Goal: Use online tool/utility

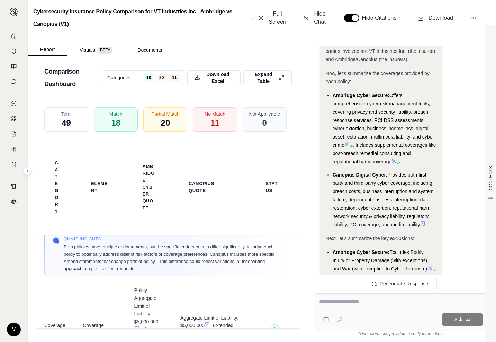
scroll to position [1329, 0]
click at [272, 78] on span "Expand Table" at bounding box center [263, 77] width 26 height 15
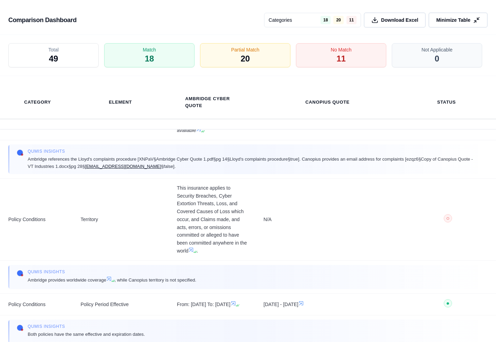
scroll to position [1454, 0]
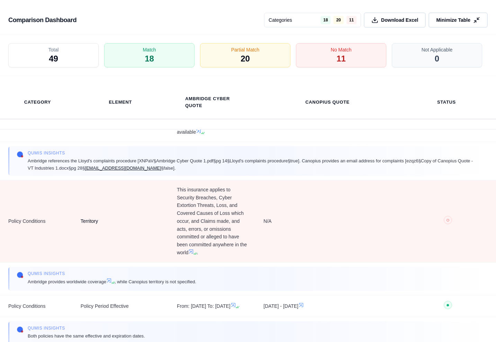
click at [131, 189] on td "Territory" at bounding box center [120, 221] width 96 height 82
click at [137, 180] on td "Territory" at bounding box center [120, 221] width 96 height 82
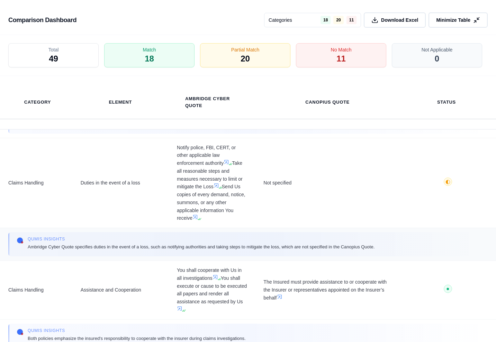
scroll to position [3561, 0]
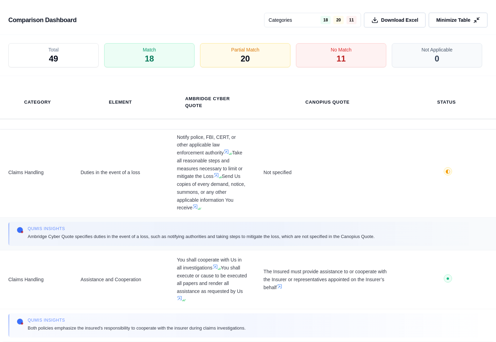
click at [175, 233] on span "Ambridge Cyber Quote specifies duties in the event of a loss, such as notifying…" at bounding box center [201, 236] width 347 height 7
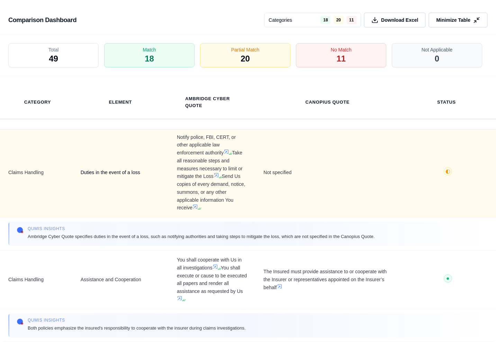
click at [166, 171] on td "Duties in the event of a loss" at bounding box center [120, 173] width 96 height 90
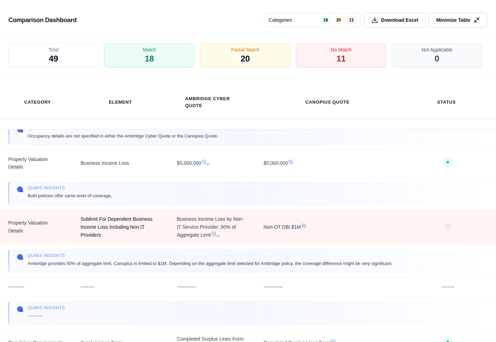
scroll to position [2835, 0]
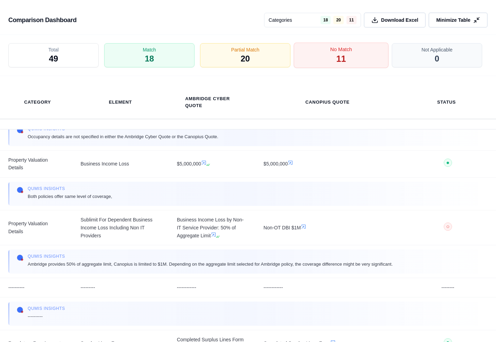
click at [335, 57] on div "No Match 11" at bounding box center [340, 56] width 95 height 26
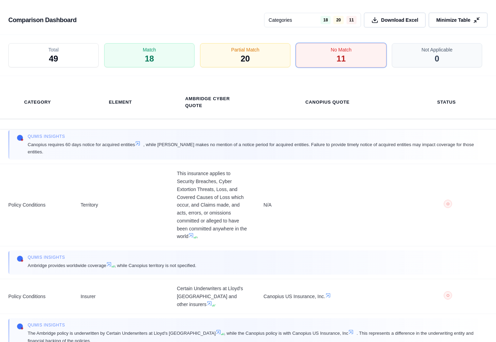
scroll to position [0, 0]
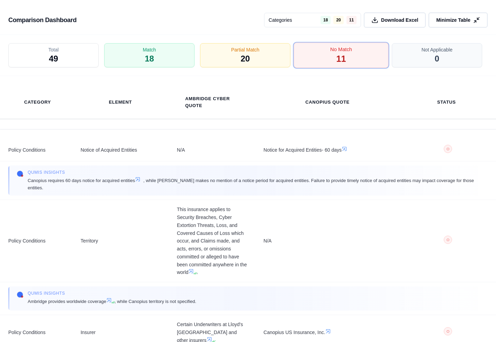
click at [323, 65] on div "No Match 11" at bounding box center [340, 56] width 95 height 26
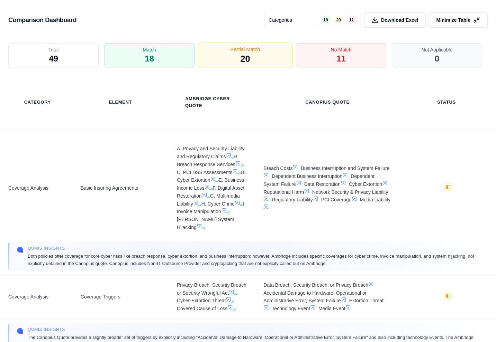
click at [277, 62] on div "Partial Match 20" at bounding box center [245, 56] width 95 height 26
click at [236, 55] on div "Partial Match 20" at bounding box center [245, 56] width 95 height 26
click at [188, 61] on div "Match 18" at bounding box center [149, 56] width 95 height 26
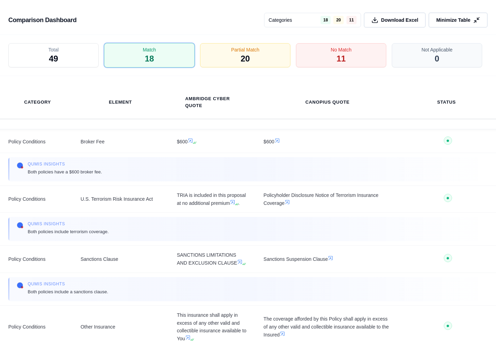
scroll to position [389, 0]
